Goal: Find specific page/section: Find specific page/section

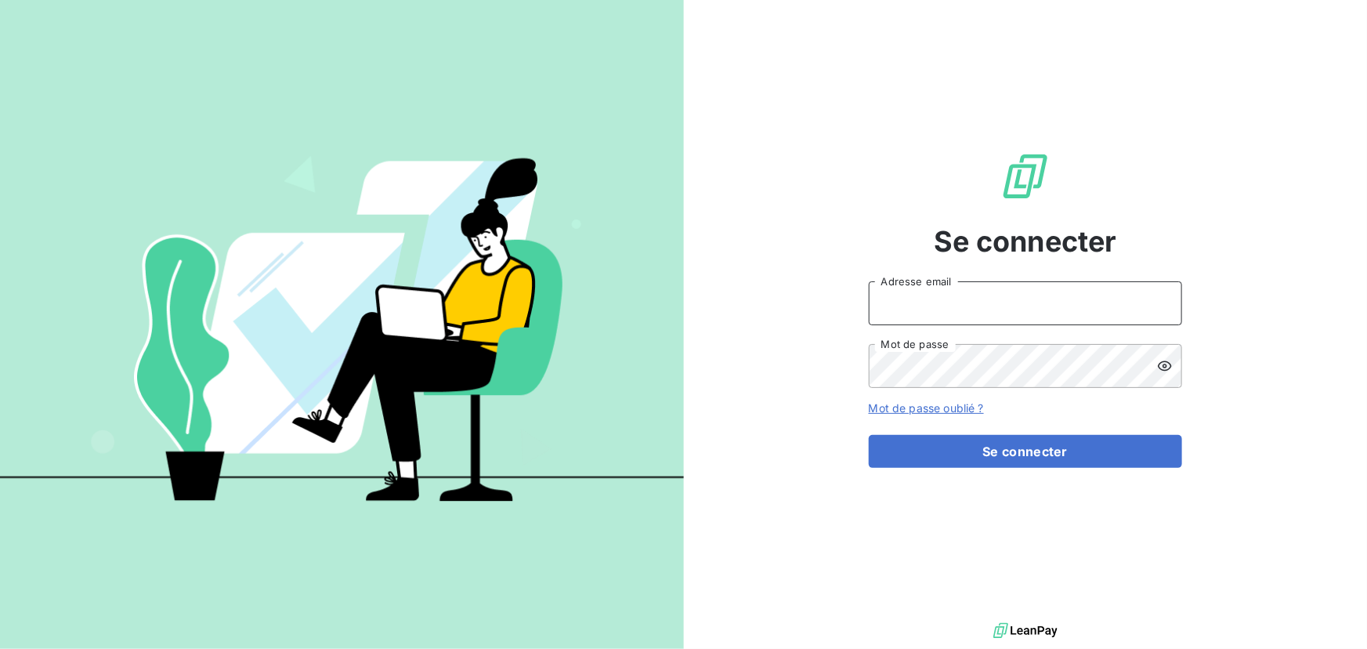
click at [1015, 297] on input "Adresse email" at bounding box center [1025, 303] width 313 height 44
type input "[EMAIL_ADDRESS][PERSON_NAME][DOMAIN_NAME]"
click at [869, 435] on button "Se connecter" at bounding box center [1025, 451] width 313 height 33
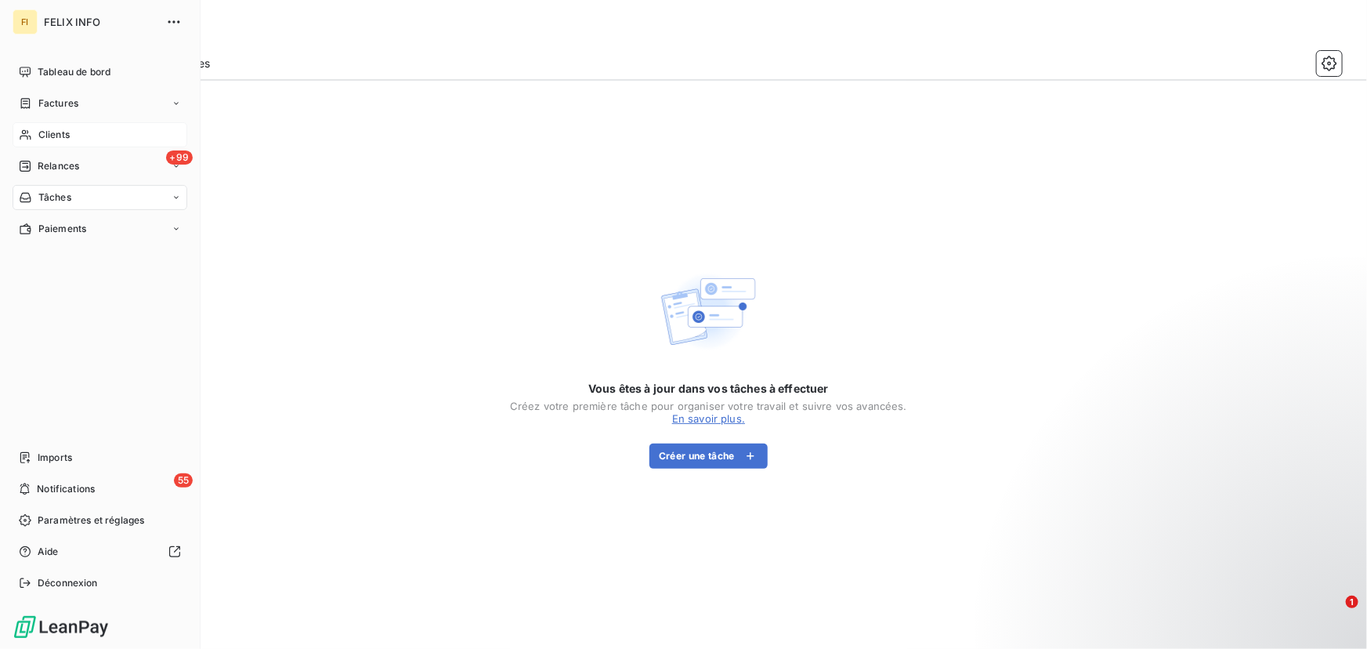
drag, startPoint x: 49, startPoint y: 132, endPoint x: 38, endPoint y: 132, distance: 11.0
click at [38, 132] on span "Clients" at bounding box center [53, 135] width 31 height 14
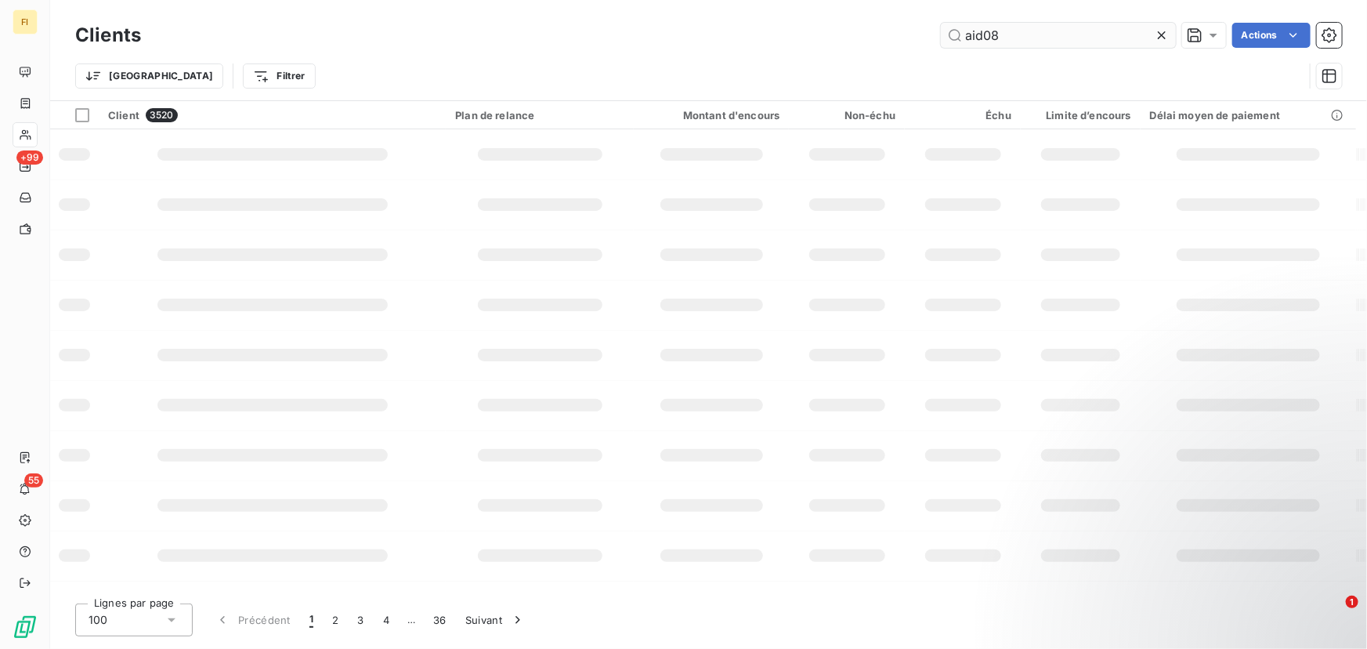
type input "aid08"
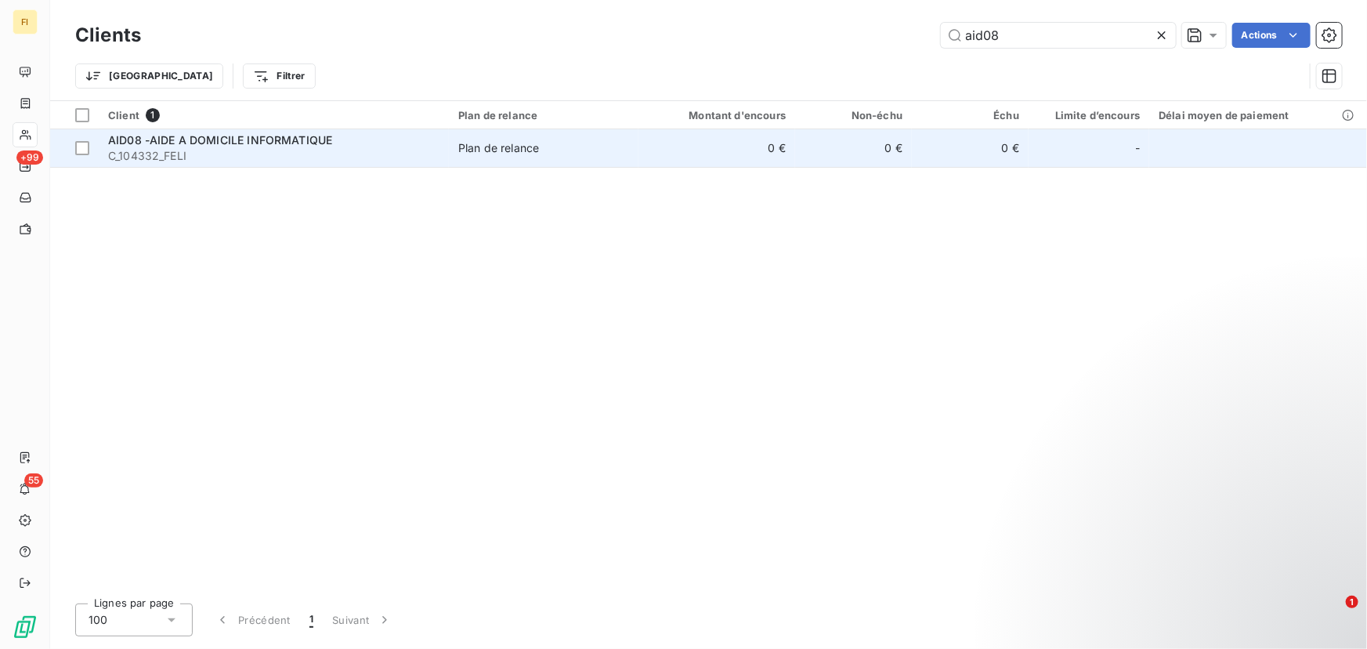
click at [411, 137] on div "AID08 -AIDE A DOMICILE INFORMATIQUE" at bounding box center [273, 140] width 331 height 16
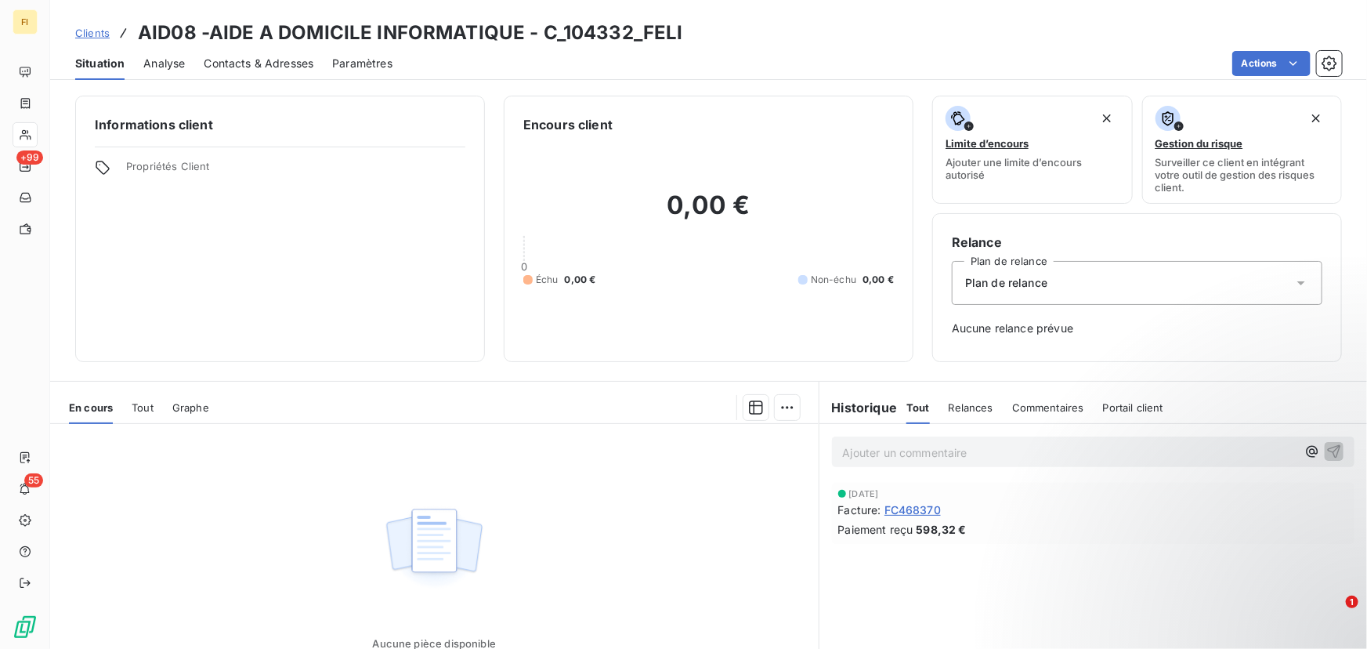
scroll to position [123, 0]
